Goal: Task Accomplishment & Management: Use online tool/utility

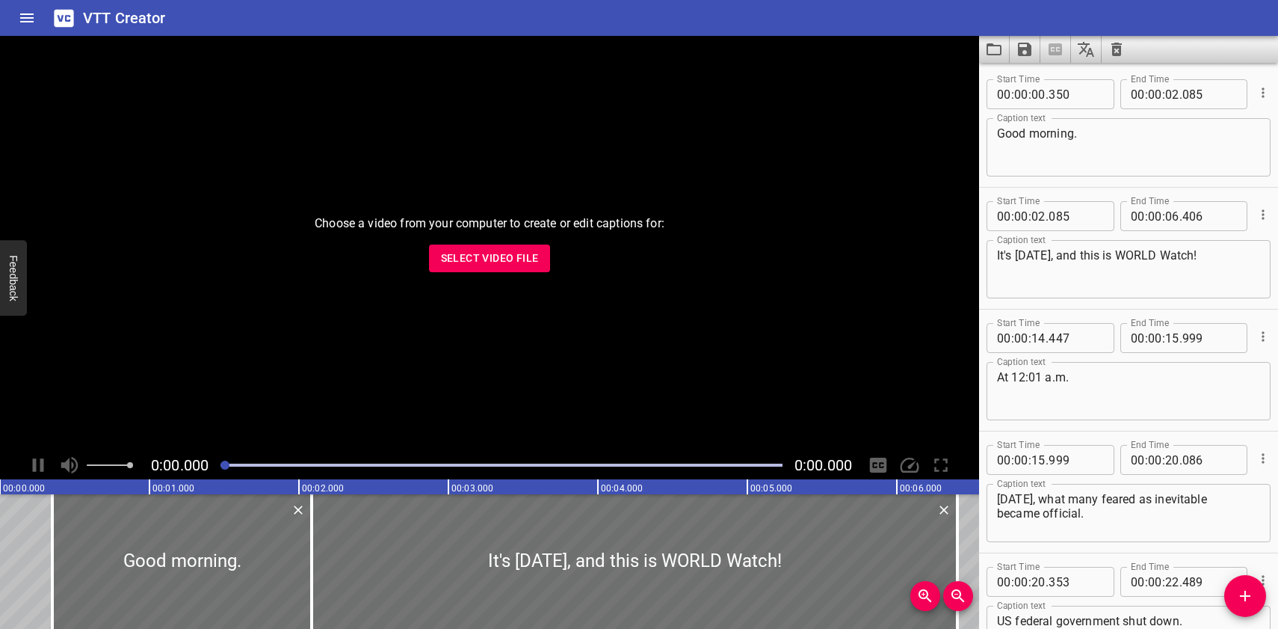
scroll to position [19369, 0]
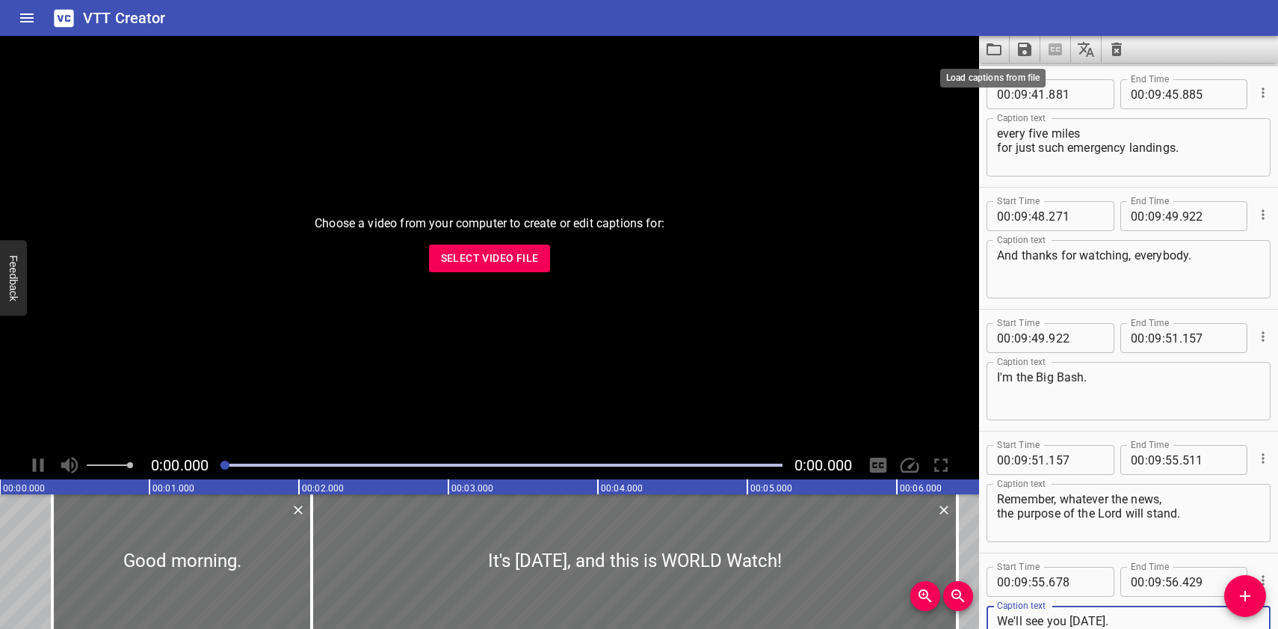
click at [1000, 44] on icon "Load captions from file" at bounding box center [994, 49] width 18 height 18
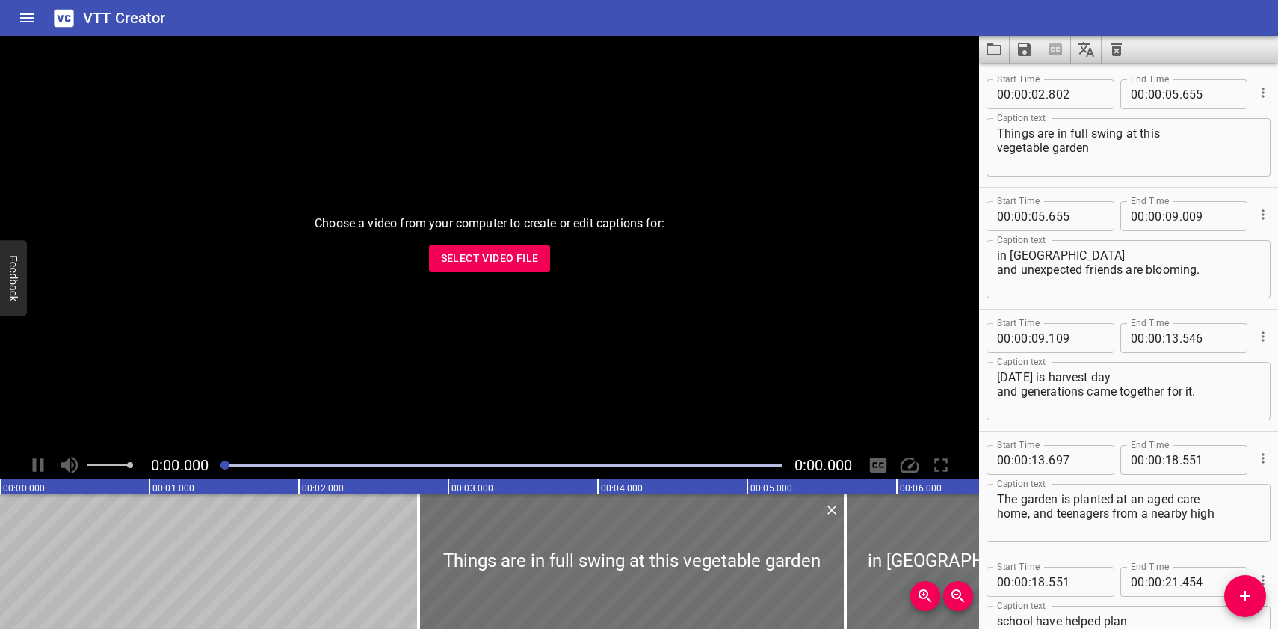
scroll to position [3410, 0]
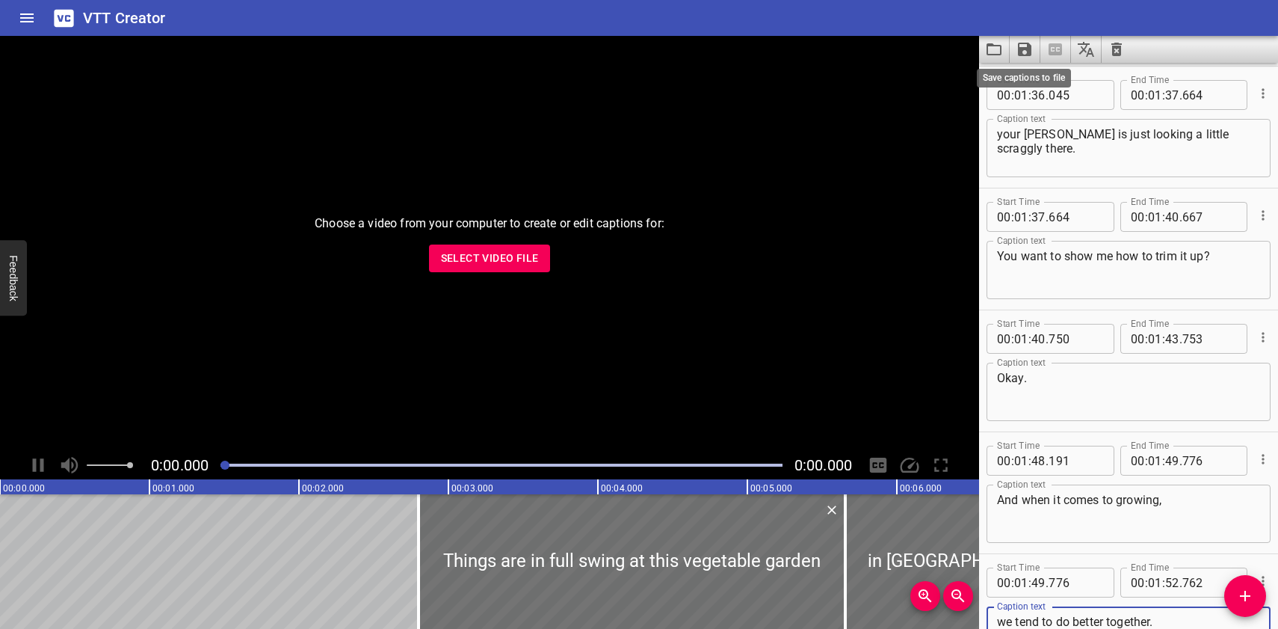
type textarea "we tend to do better together."
click at [1028, 48] on icon "Save captions to file" at bounding box center [1024, 49] width 13 height 13
click at [1038, 75] on li "Save to VTT file" at bounding box center [1065, 82] width 110 height 27
click at [993, 49] on icon "Load captions from file" at bounding box center [994, 49] width 18 height 18
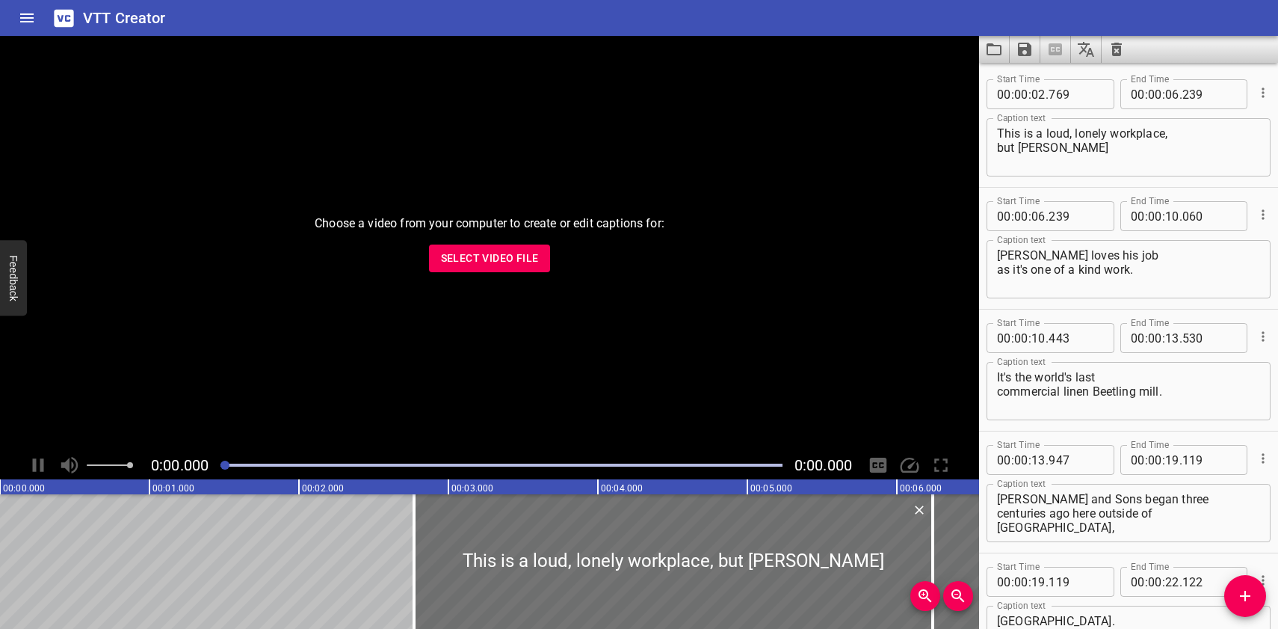
scroll to position [4141, 0]
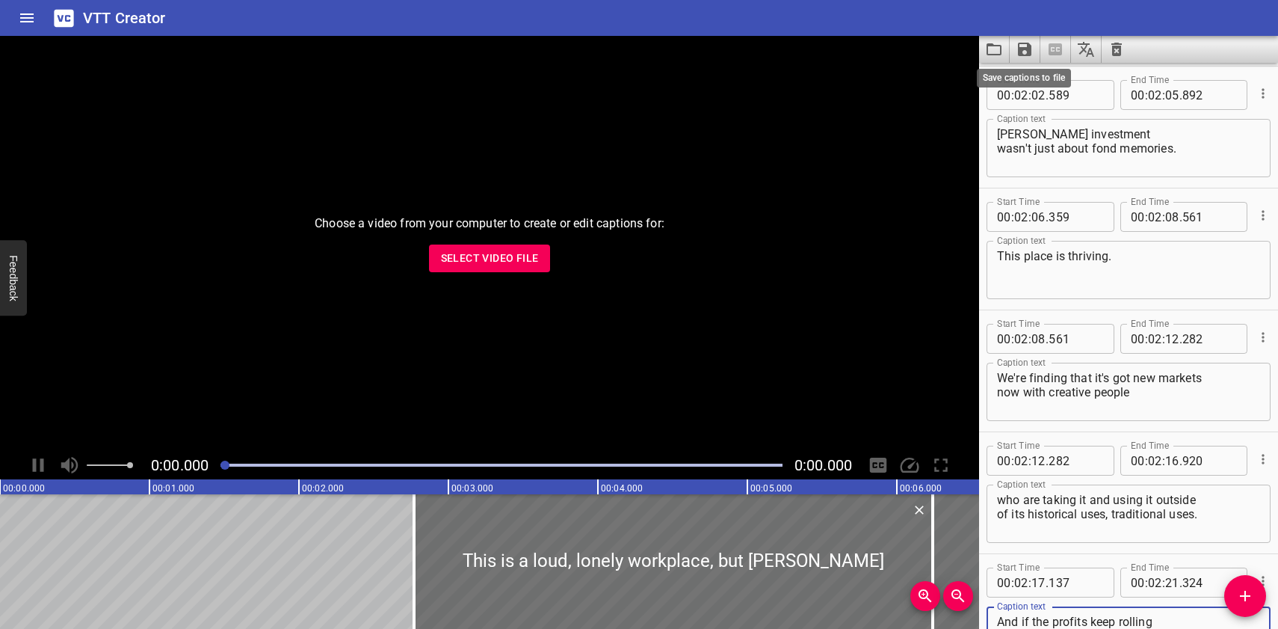
type textarea "And if the profits keep rolling in, [PERSON_NAME] might even get an apprentice."
click at [1023, 47] on icon "Save captions to file" at bounding box center [1025, 49] width 18 height 18
click at [1030, 81] on li "Save to VTT file" at bounding box center [1065, 82] width 110 height 27
click at [993, 46] on icon "Load captions from file" at bounding box center [993, 49] width 15 height 12
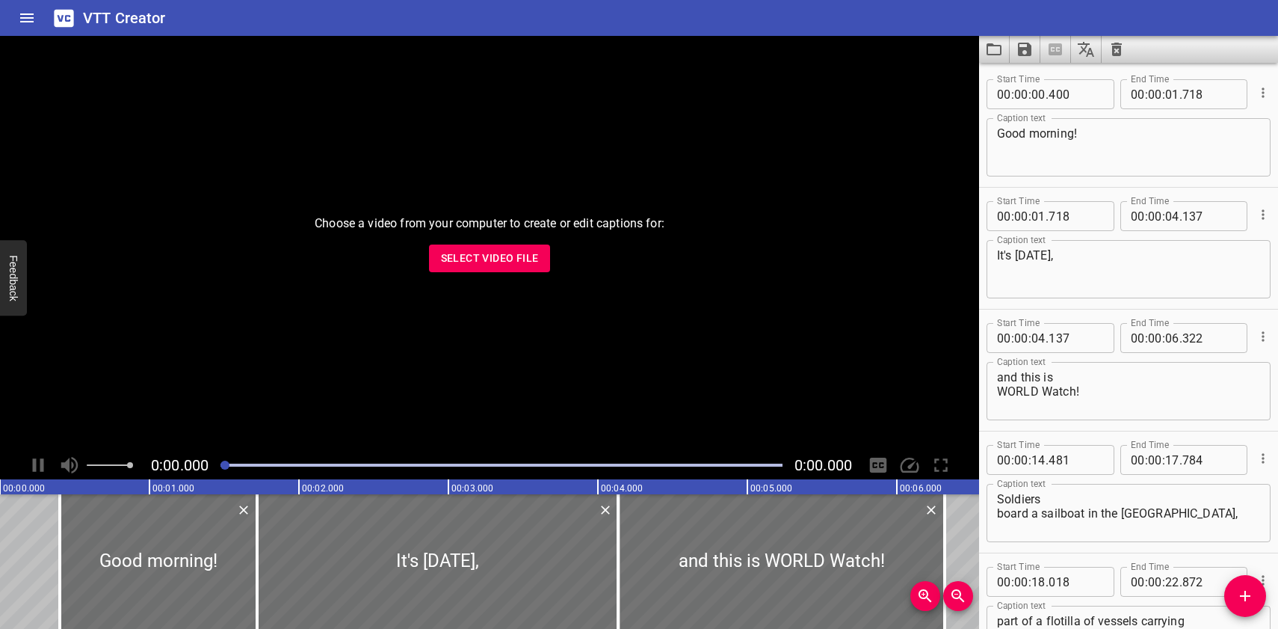
scroll to position [21804, 0]
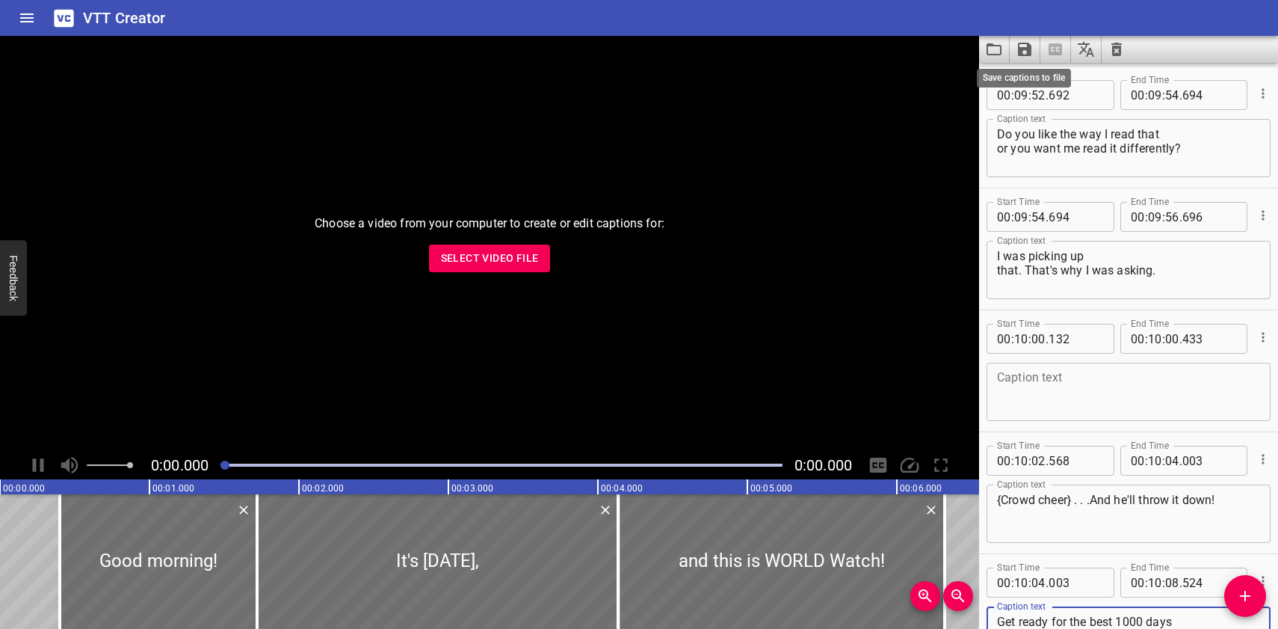
type textarea "Get ready for the best 1000 days of your life at [GEOGRAPHIC_DATA]."
click at [1023, 46] on icon "Save captions to file" at bounding box center [1025, 49] width 18 height 18
click at [1030, 80] on li "Save to VTT file" at bounding box center [1065, 82] width 110 height 27
